Goal: Check status: Check status

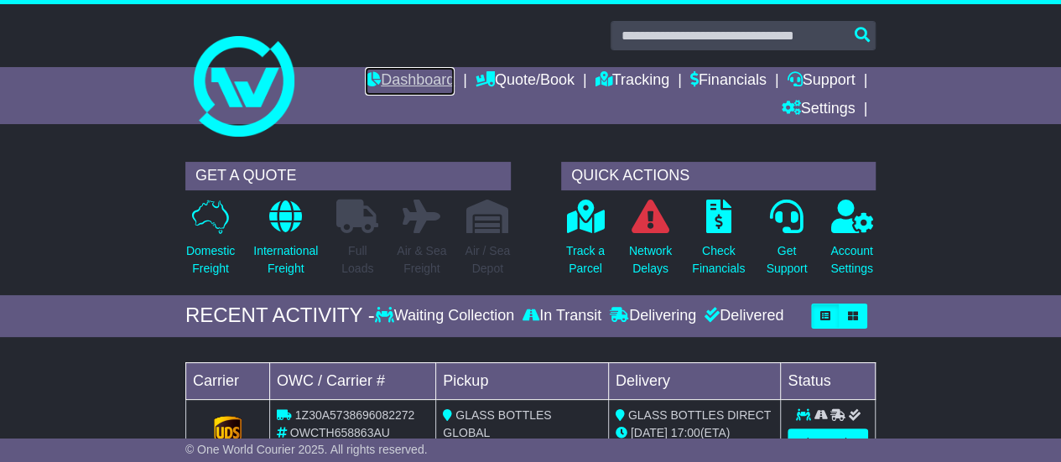
click at [411, 81] on link "Dashboard" at bounding box center [410, 81] width 90 height 29
click at [575, 227] on icon at bounding box center [585, 217] width 38 height 34
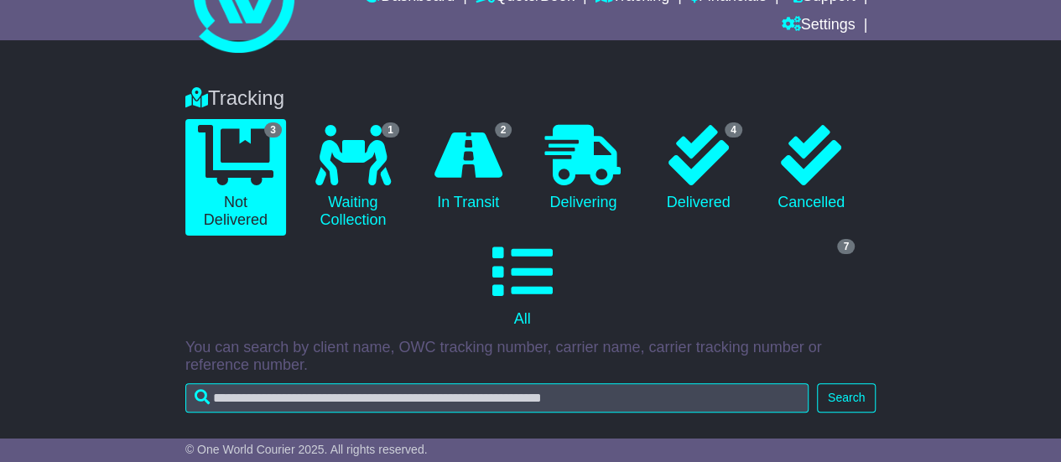
scroll to position [84, 0]
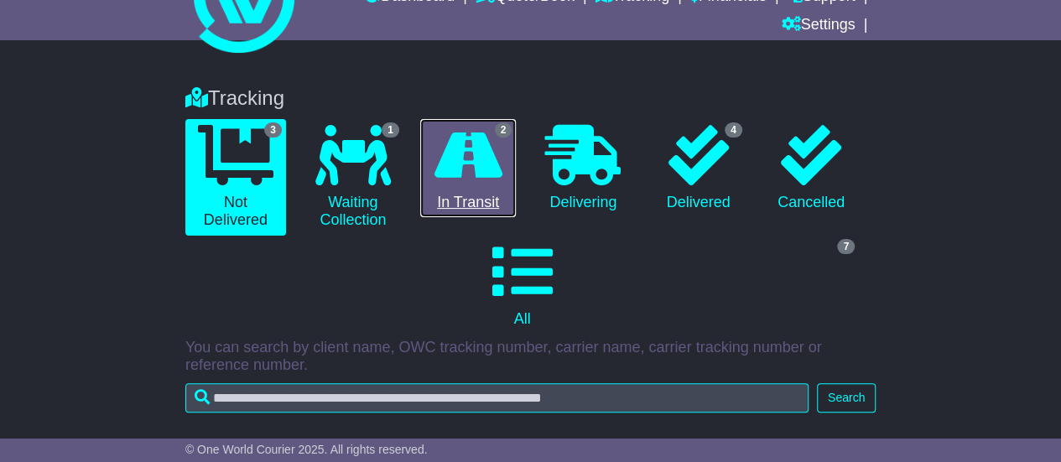
click at [487, 201] on link "2 In Transit" at bounding box center [468, 168] width 96 height 99
